Goal: Register for event/course

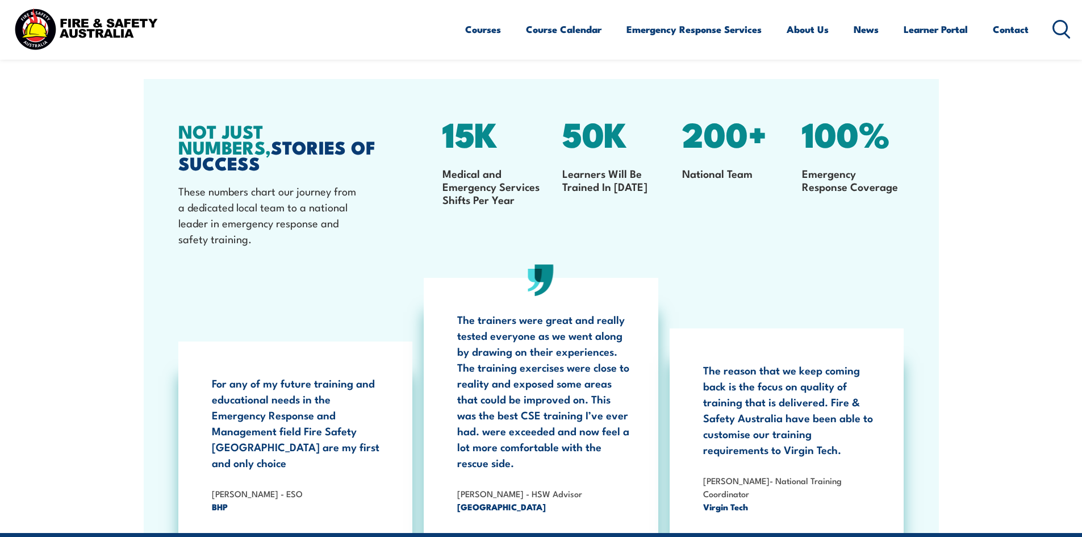
scroll to position [1477, 0]
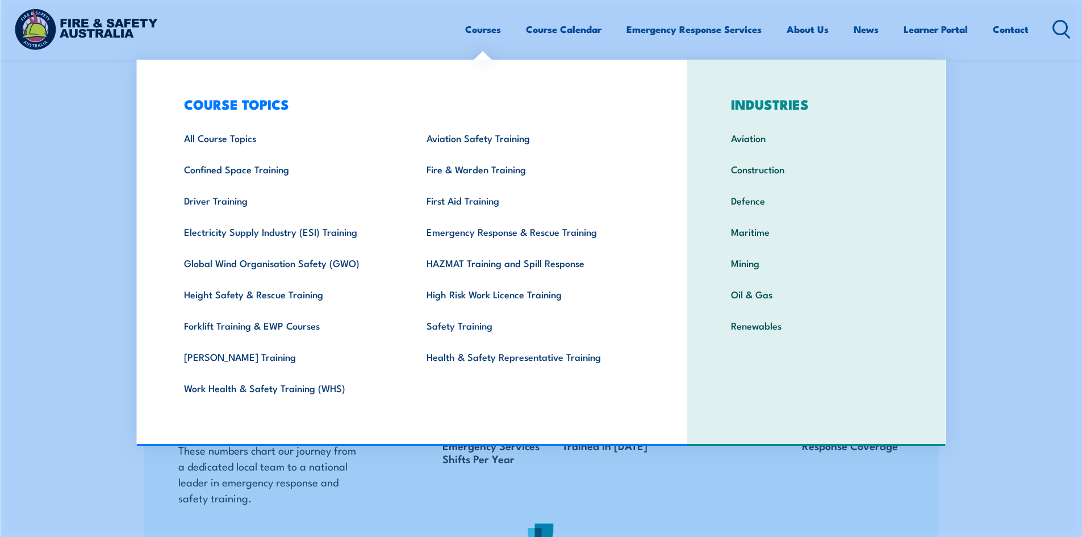
click at [484, 23] on link "Courses" at bounding box center [483, 29] width 36 height 30
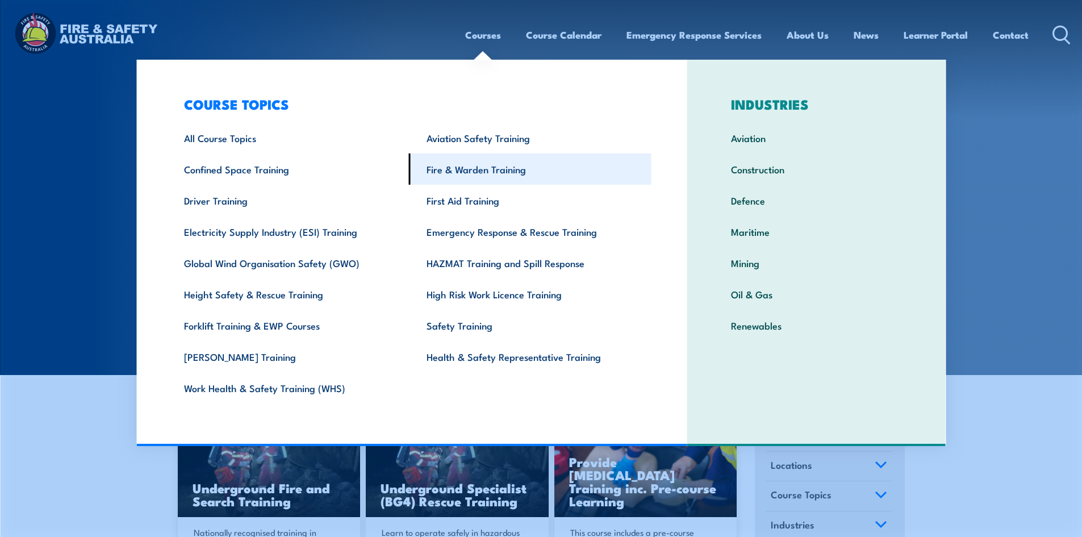
click at [474, 174] on link "Fire & Warden Training" at bounding box center [530, 168] width 243 height 31
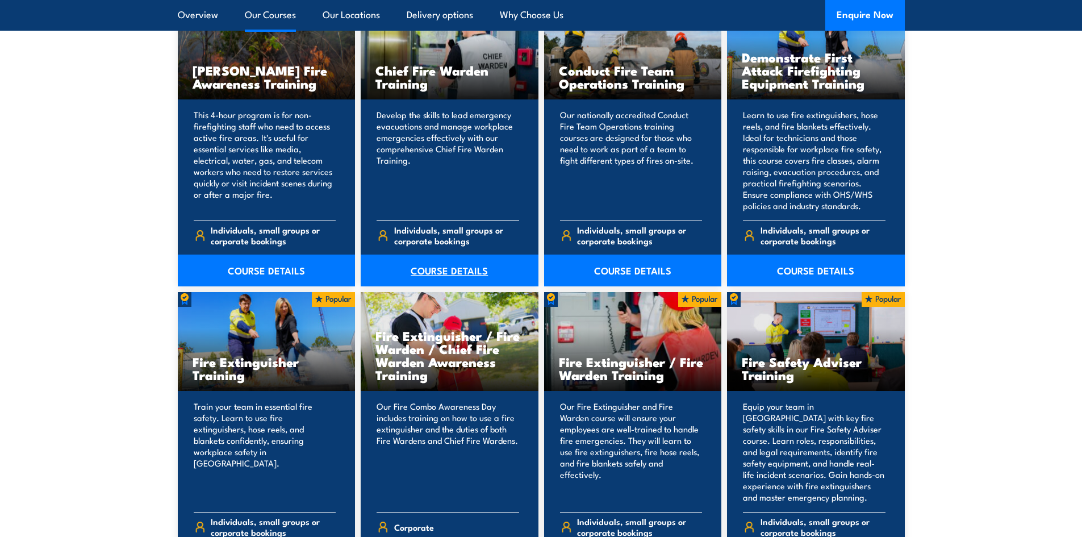
scroll to position [1136, 0]
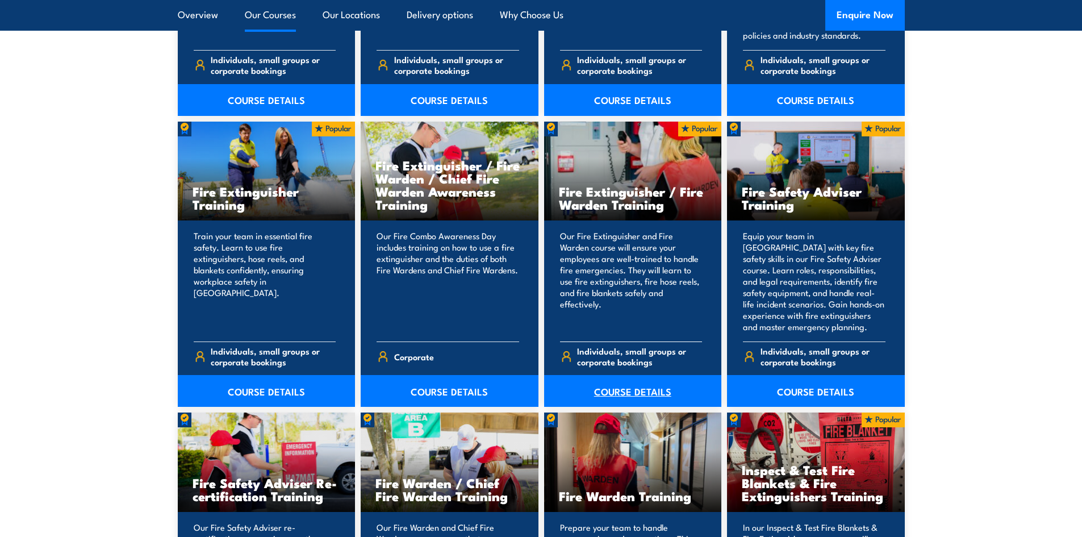
click at [622, 389] on link "COURSE DETAILS" at bounding box center [633, 391] width 178 height 32
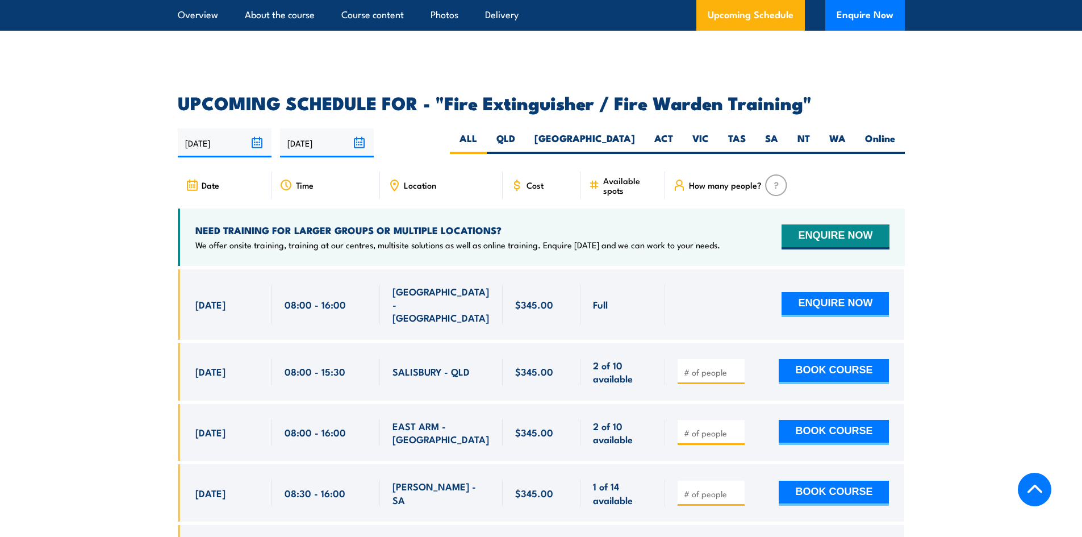
scroll to position [1704, 0]
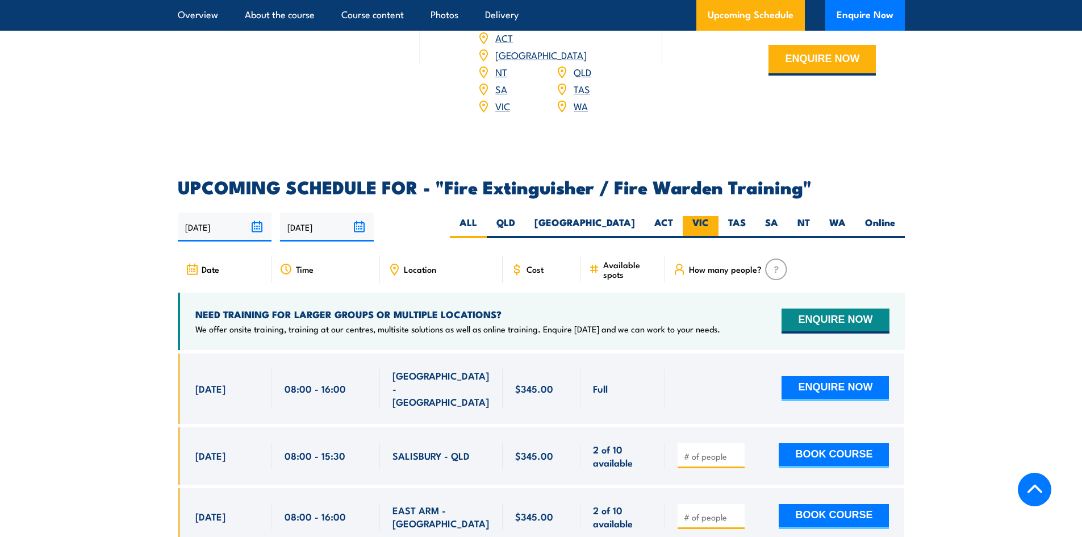
click at [700, 216] on label "VIC" at bounding box center [701, 227] width 36 height 22
click at [709, 216] on input "VIC" at bounding box center [712, 219] width 7 height 7
radio input "true"
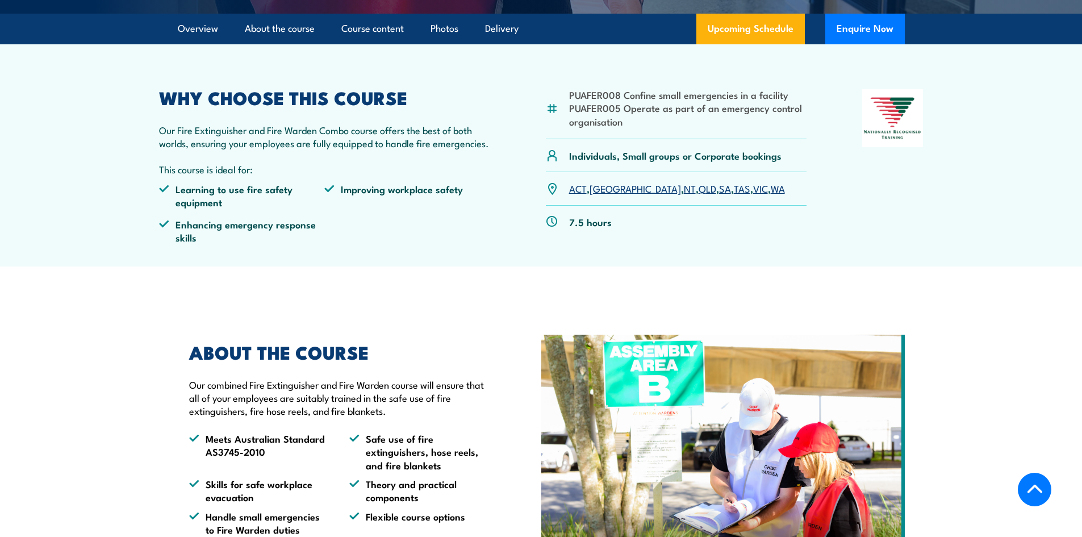
scroll to position [218, 0]
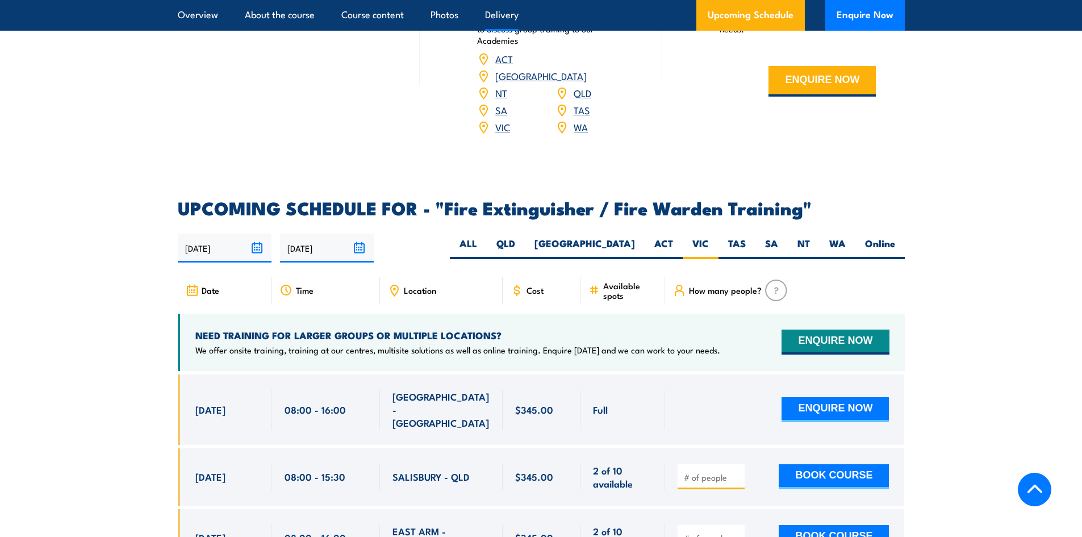
scroll to position [1694, 0]
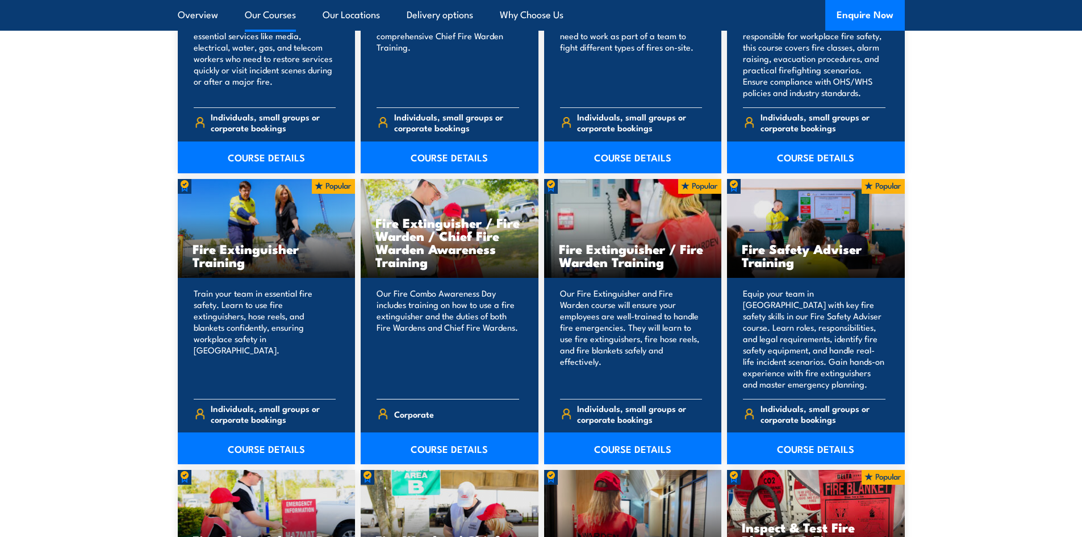
scroll to position [1079, 0]
click at [425, 444] on link "COURSE DETAILS" at bounding box center [450, 448] width 178 height 32
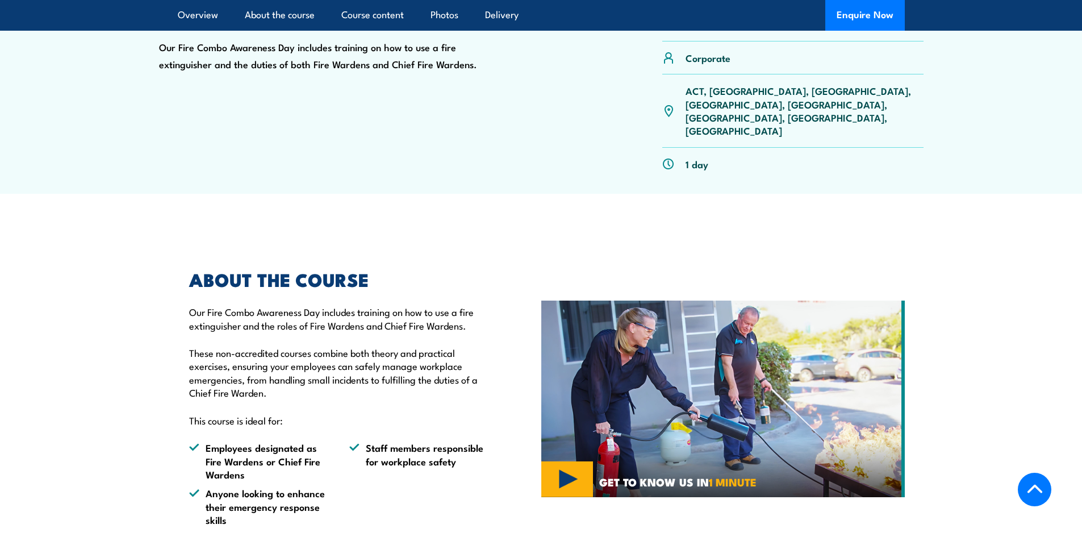
scroll to position [170, 0]
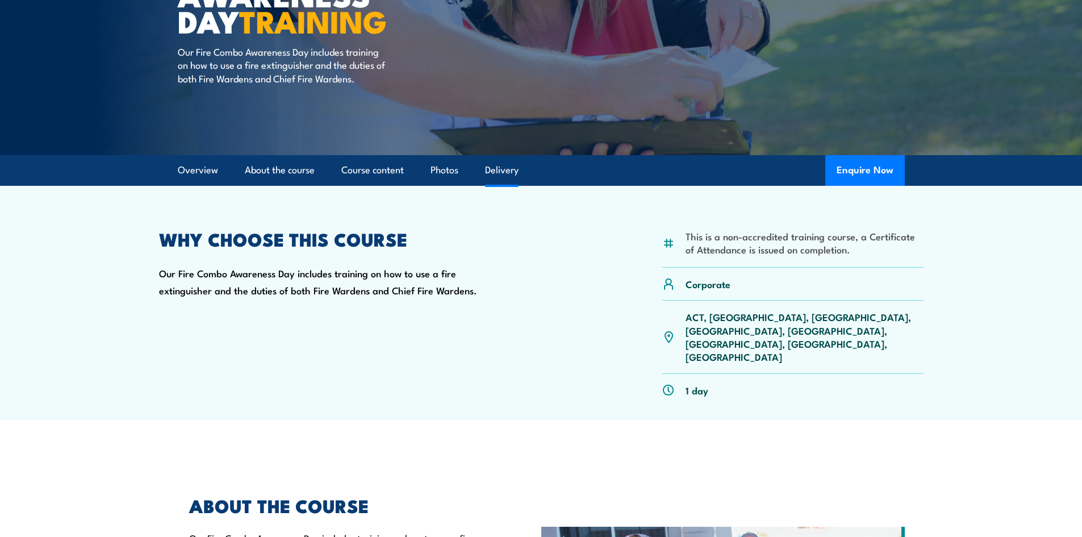
click at [514, 180] on link "Delivery" at bounding box center [502, 170] width 34 height 30
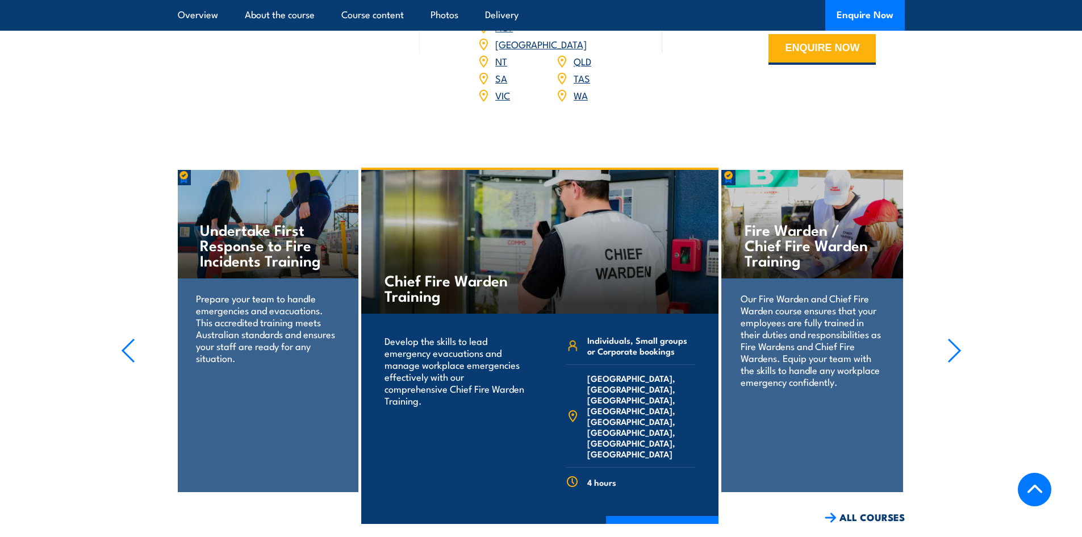
scroll to position [1785, 0]
click at [947, 337] on icon "button" at bounding box center [954, 349] width 14 height 25
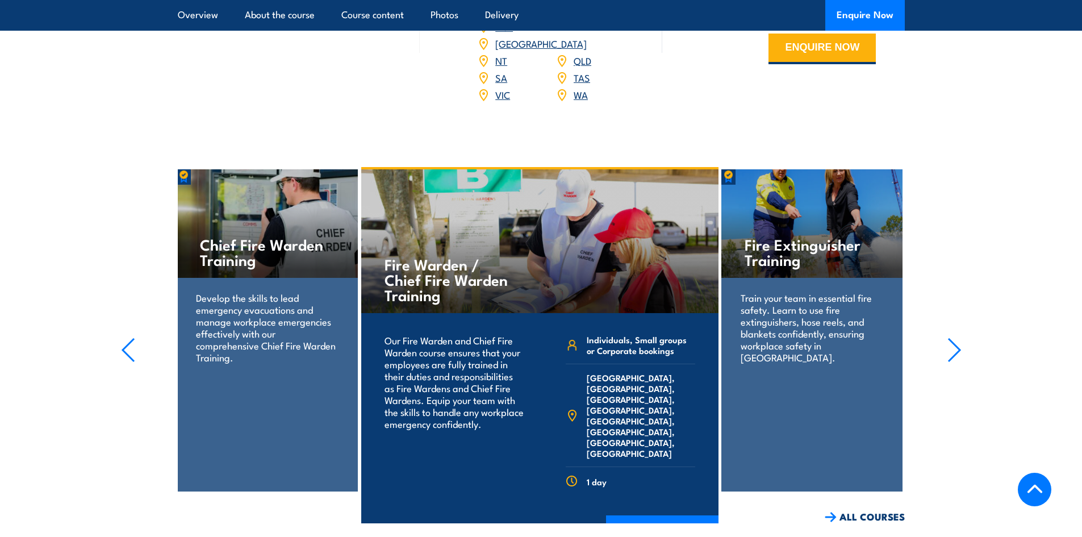
click at [947, 337] on icon "button" at bounding box center [954, 349] width 14 height 25
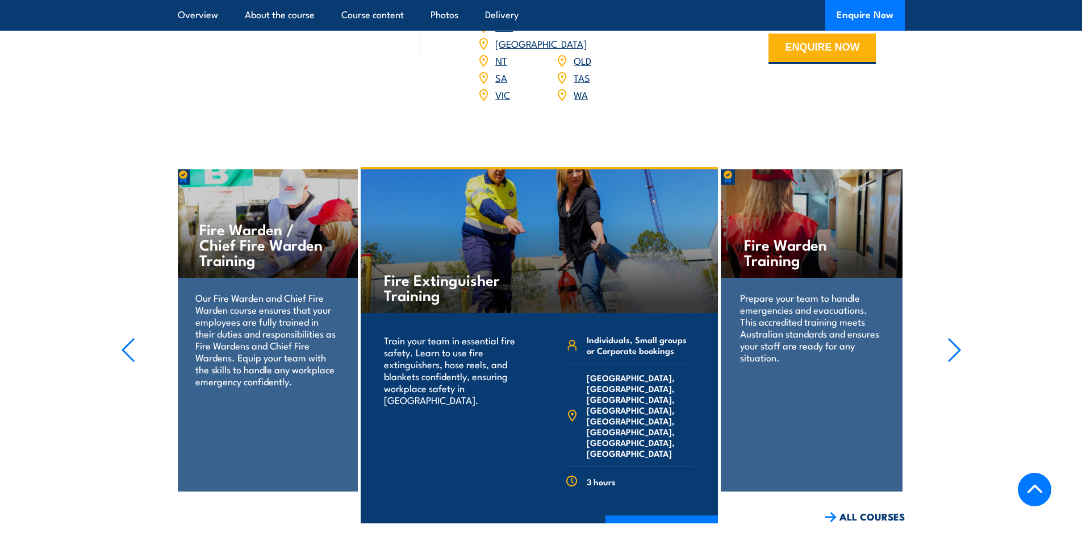
click at [947, 337] on icon "button" at bounding box center [954, 349] width 14 height 25
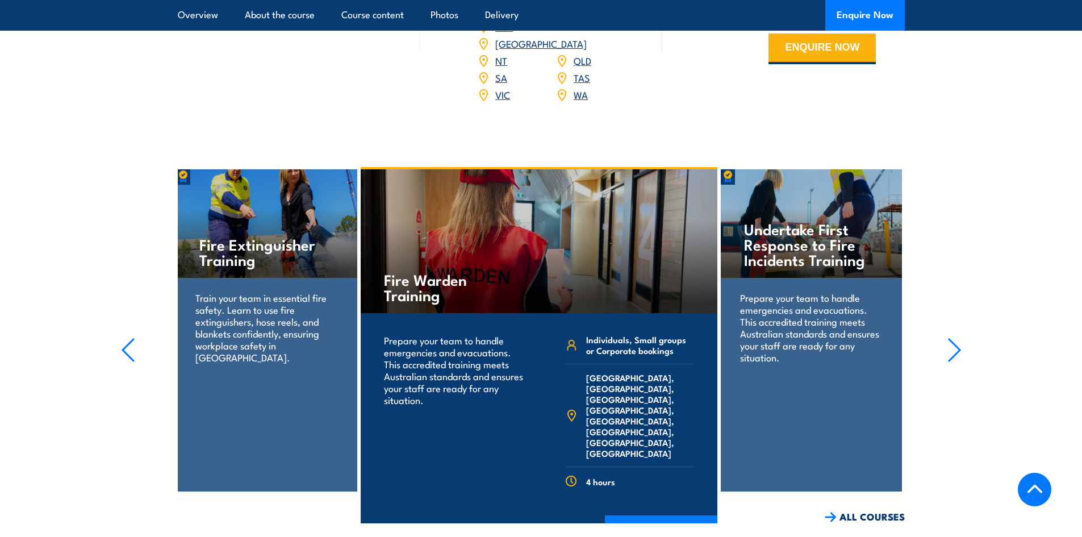
click at [947, 337] on icon "button" at bounding box center [954, 349] width 14 height 25
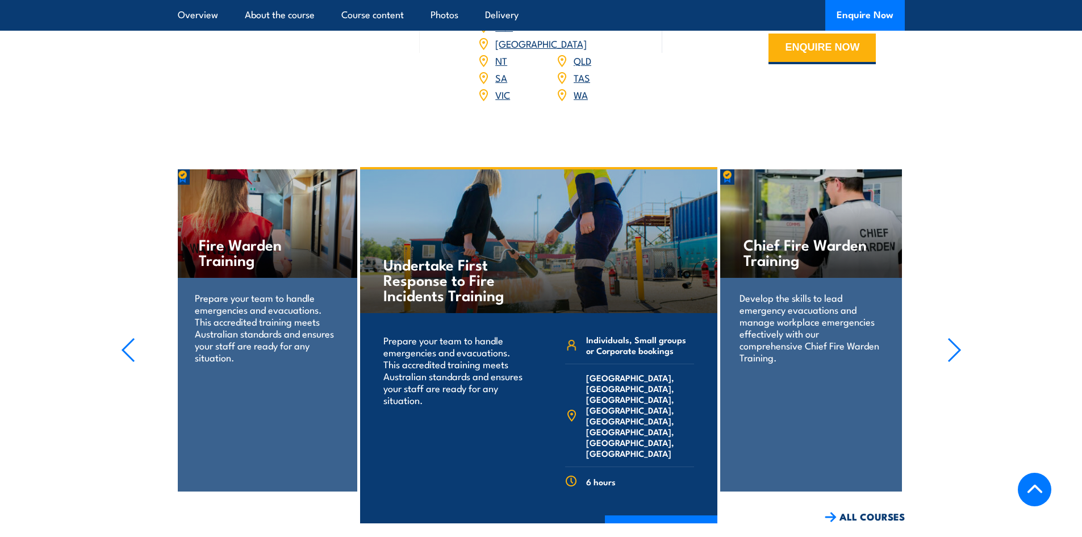
click at [947, 337] on icon "button" at bounding box center [954, 349] width 14 height 25
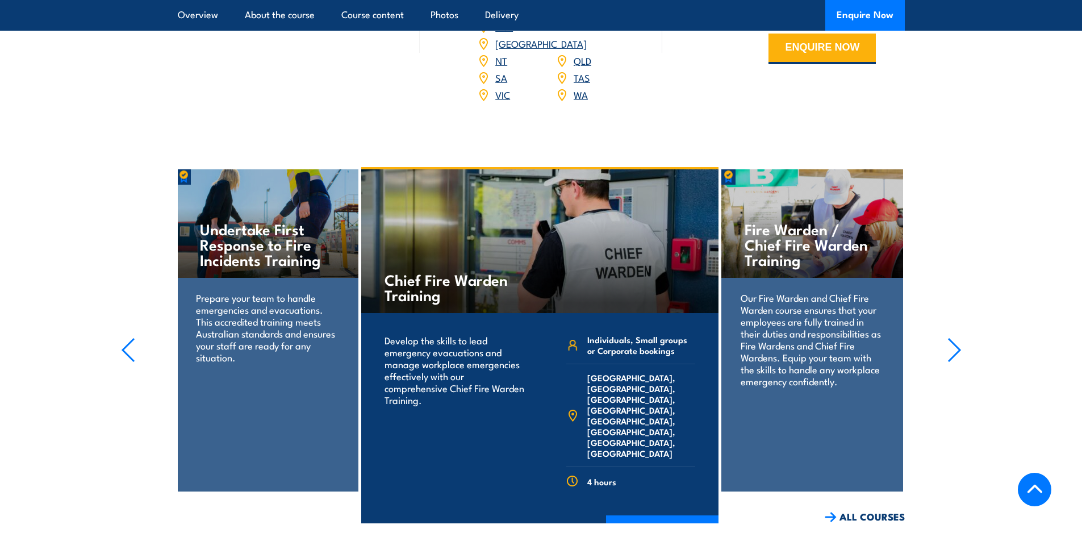
click at [947, 337] on icon "button" at bounding box center [954, 349] width 14 height 25
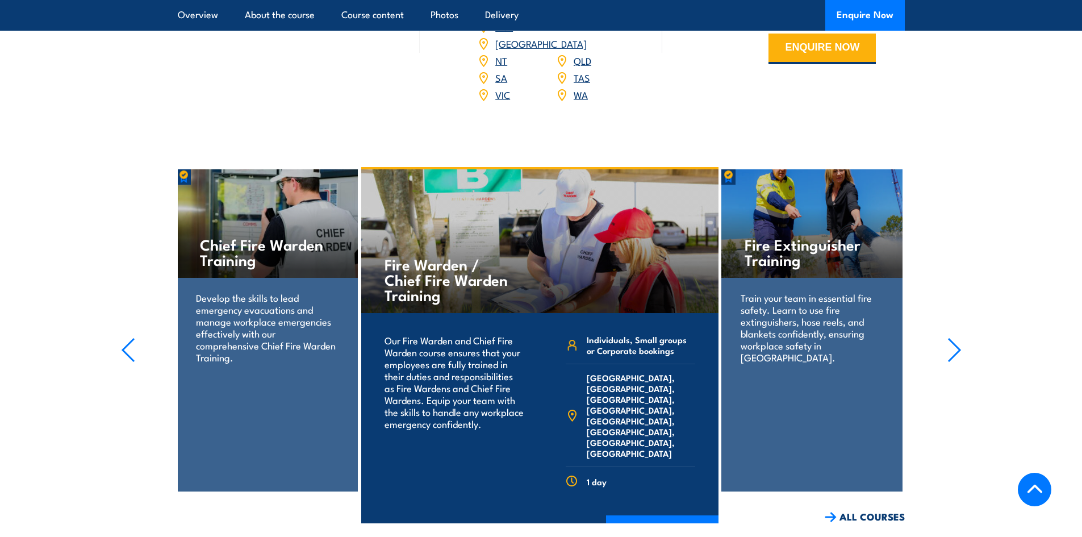
click at [947, 337] on icon "button" at bounding box center [954, 349] width 14 height 25
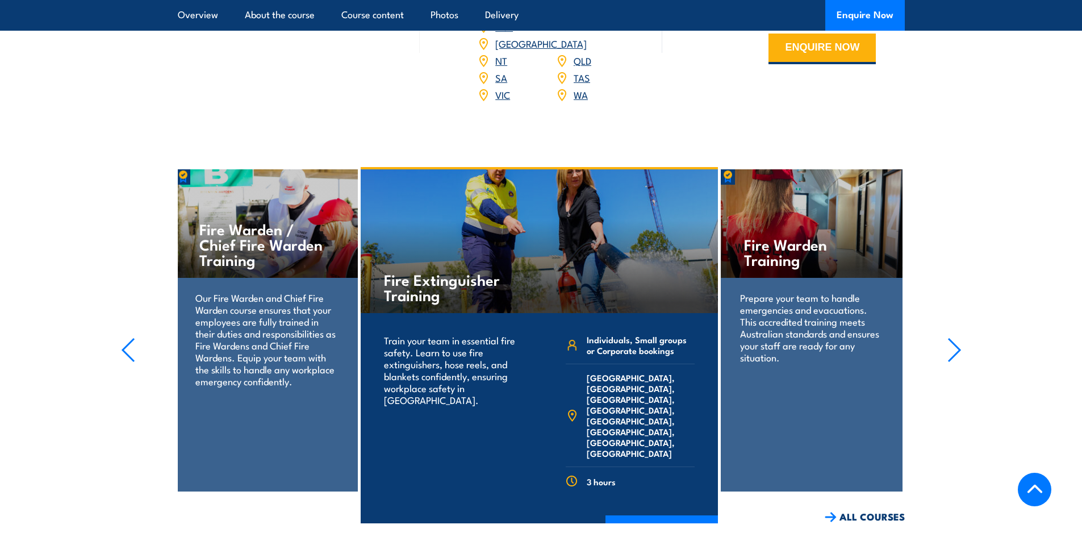
click at [947, 337] on icon "button" at bounding box center [954, 349] width 14 height 25
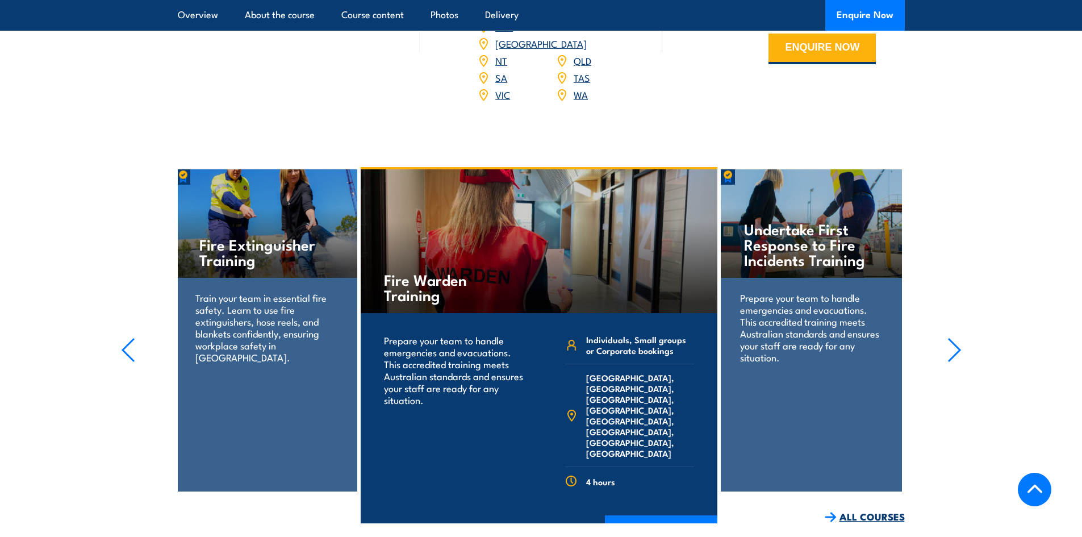
click at [851, 510] on link "ALL COURSES" at bounding box center [865, 516] width 80 height 13
